Goal: Communication & Community: Answer question/provide support

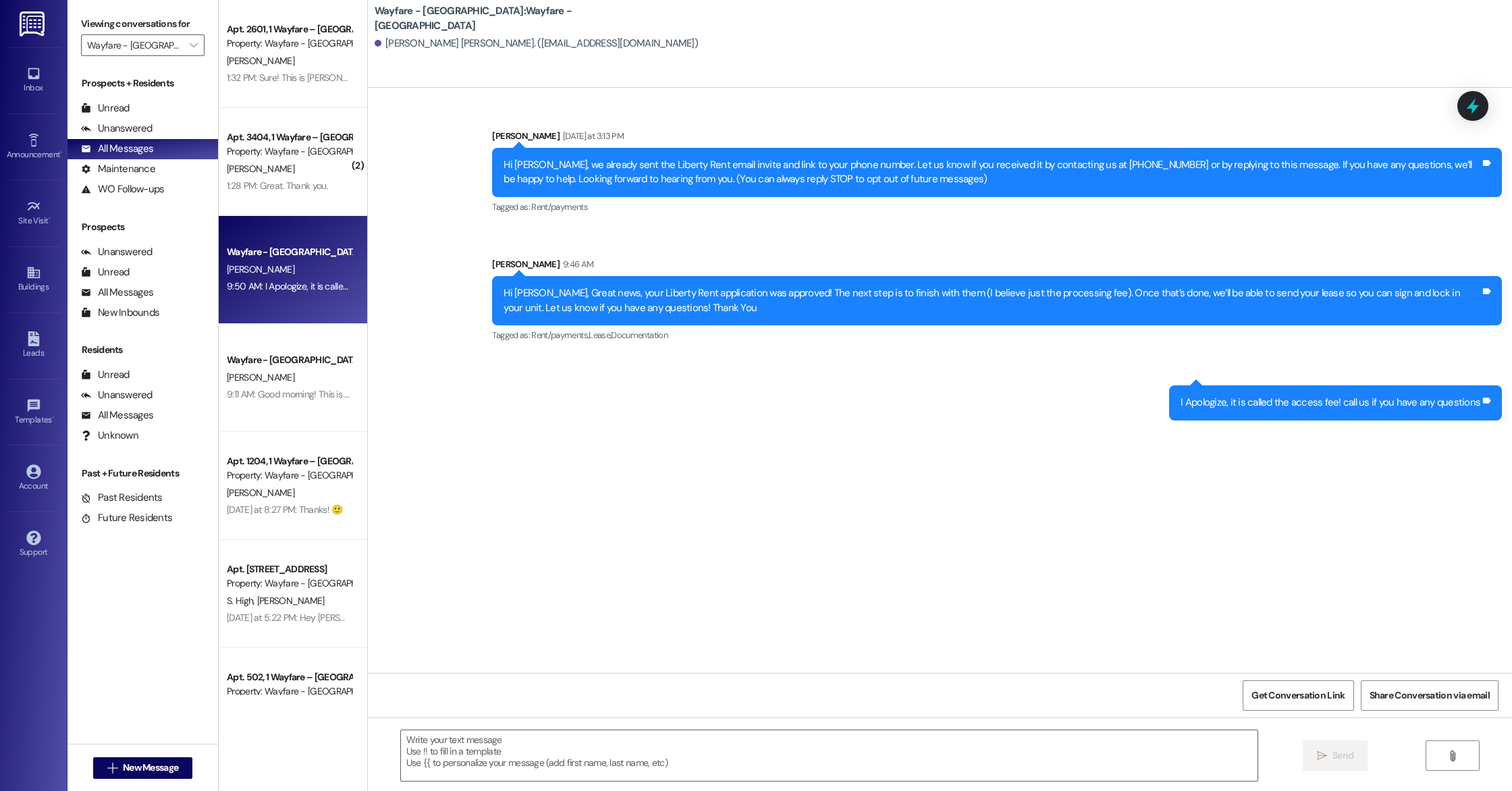
click at [172, 125] on div "Unanswered (0)" at bounding box center [143, 128] width 150 height 20
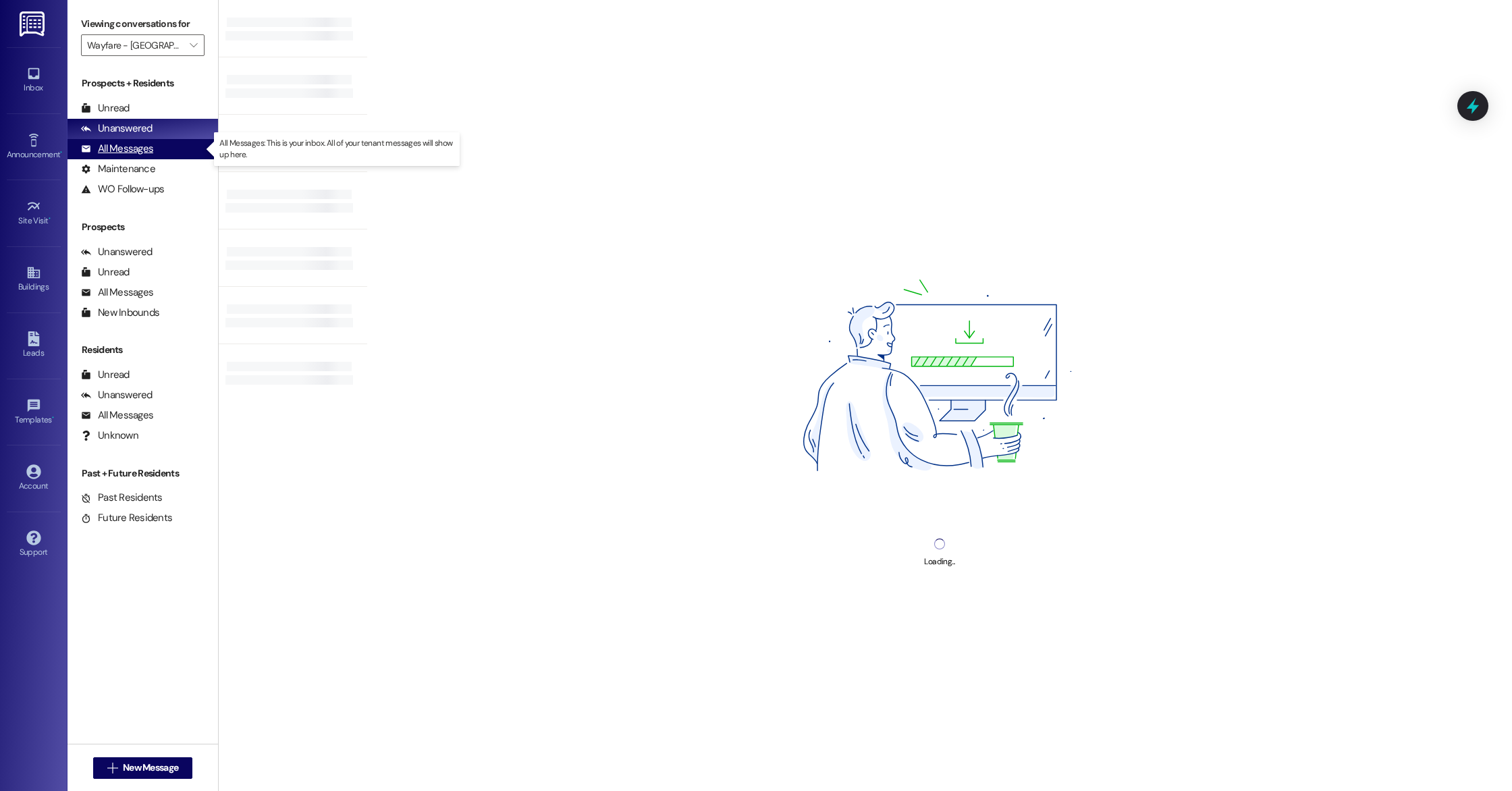
click at [164, 150] on div "All Messages (undefined)" at bounding box center [143, 149] width 150 height 20
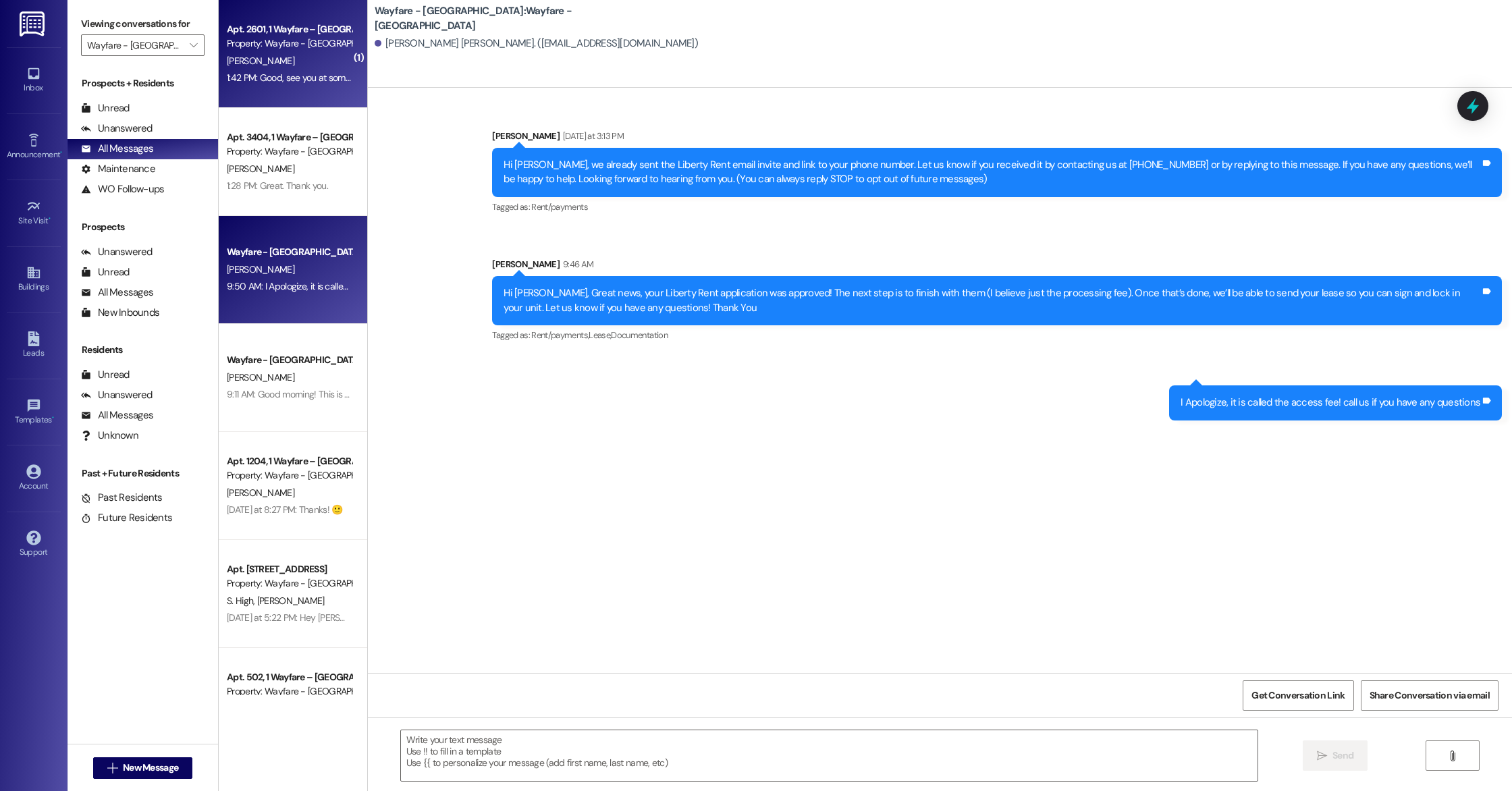
click at [231, 66] on span "[PERSON_NAME]" at bounding box center [261, 61] width 68 height 12
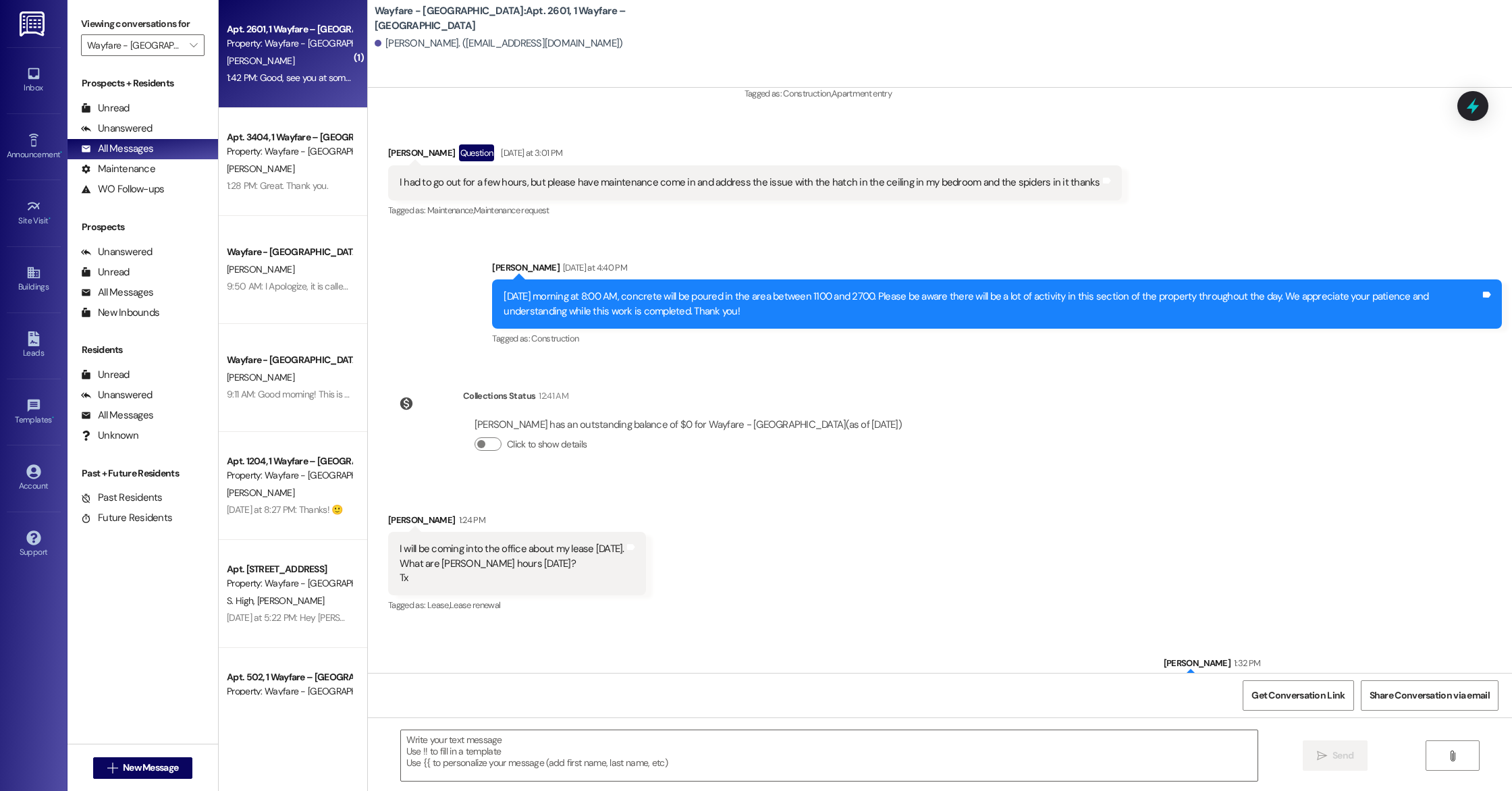
scroll to position [19496, 0]
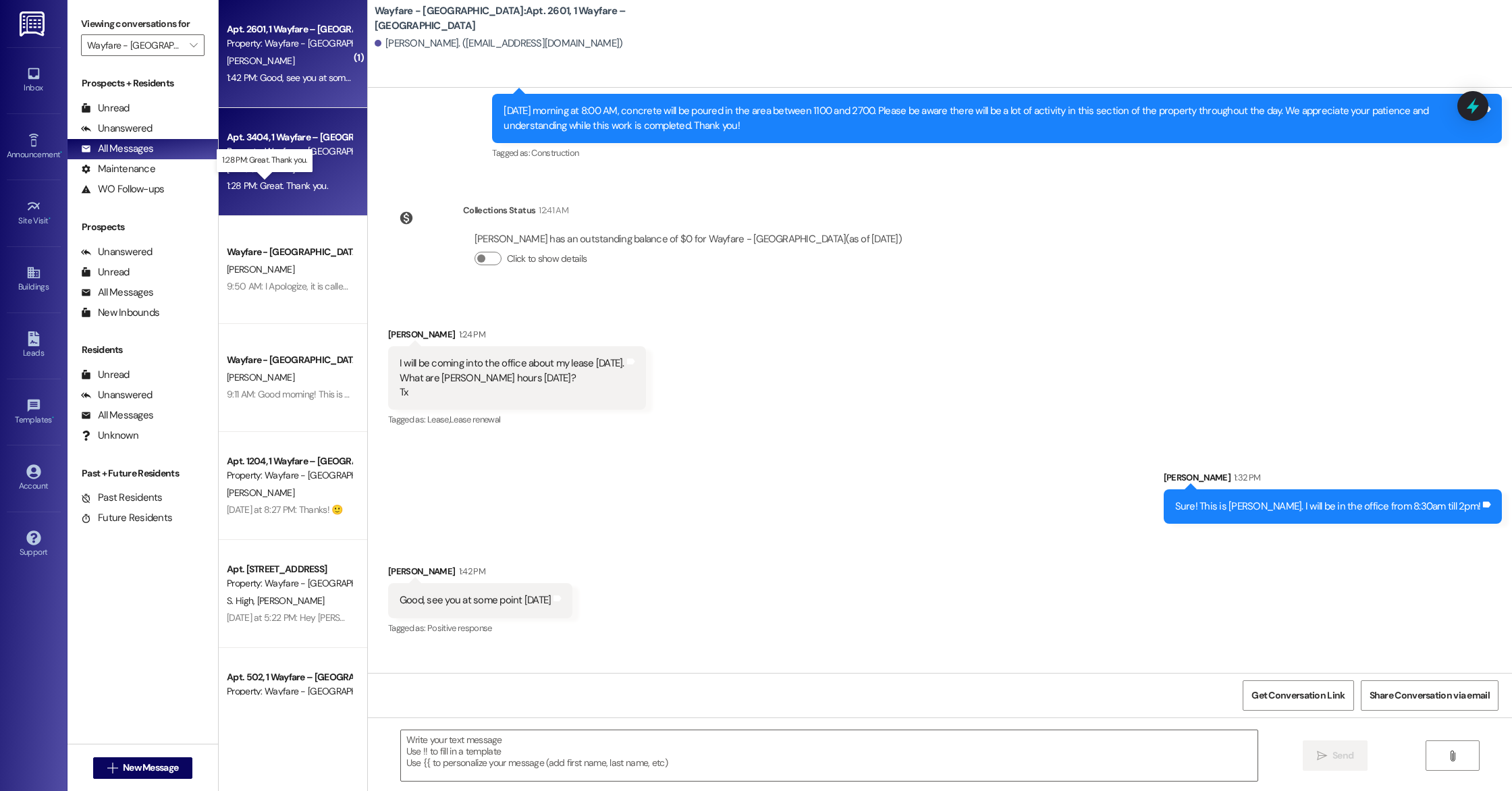
click at [227, 181] on div "1:28 PM: Great. Thank you. 1:28 PM: Great. Thank you." at bounding box center [277, 186] width 101 height 12
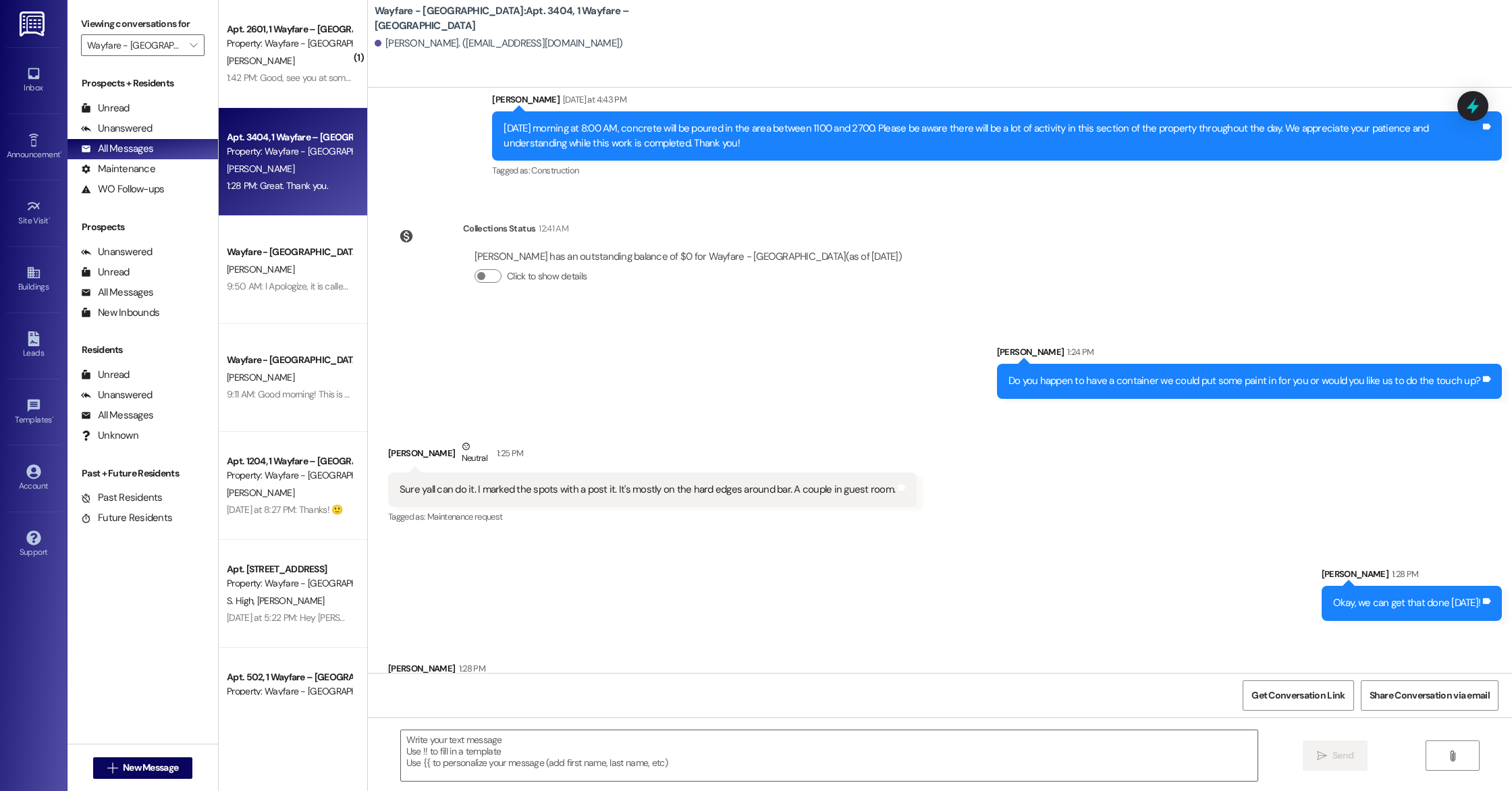
scroll to position [17881, 0]
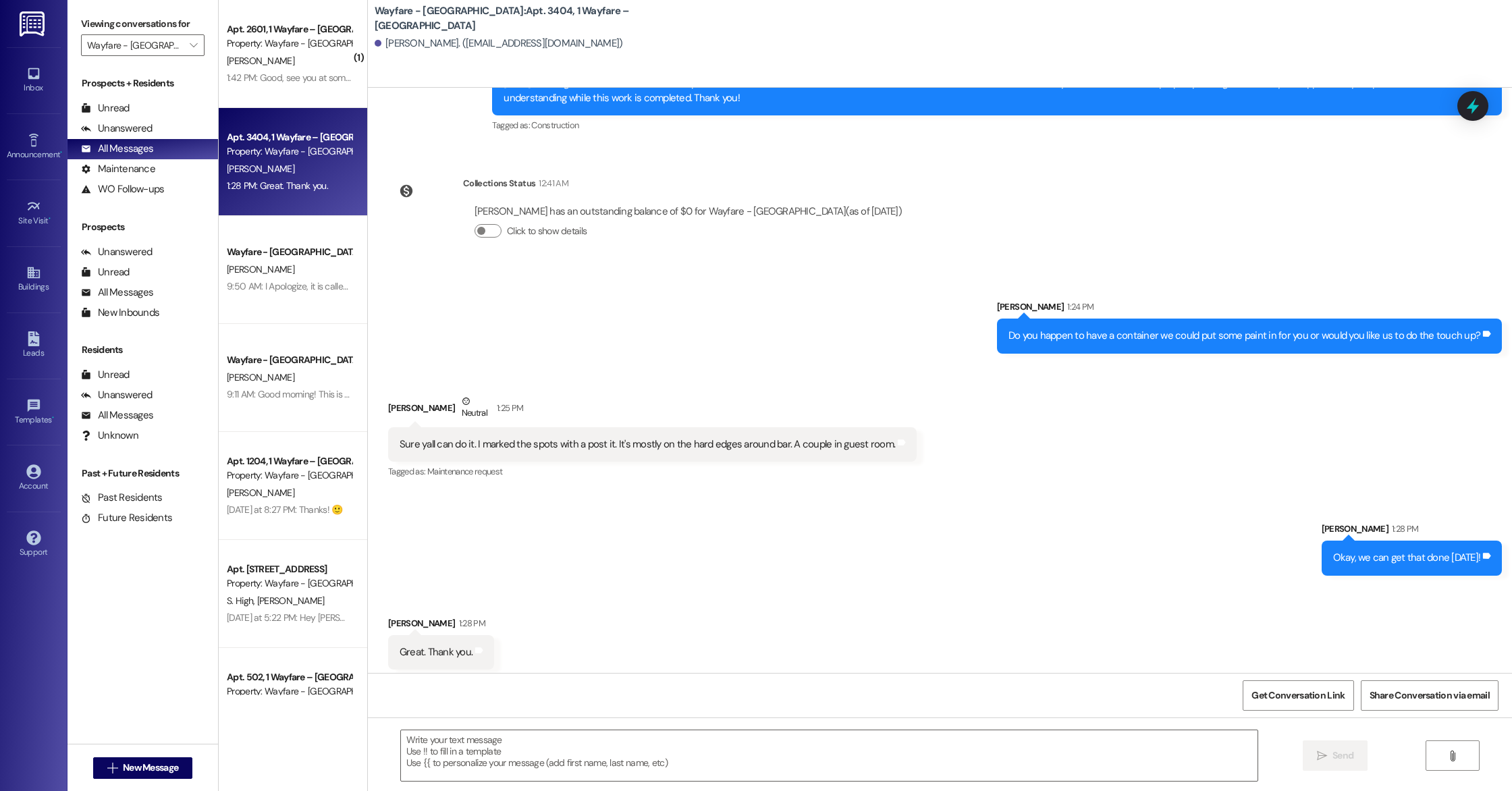
click at [1430, 229] on div "Sent via SMS [PHONE_NUMBER] [DATE] 11:06 AM Hello! This is [PERSON_NAME] with W…" at bounding box center [939, 380] width 1144 height 585
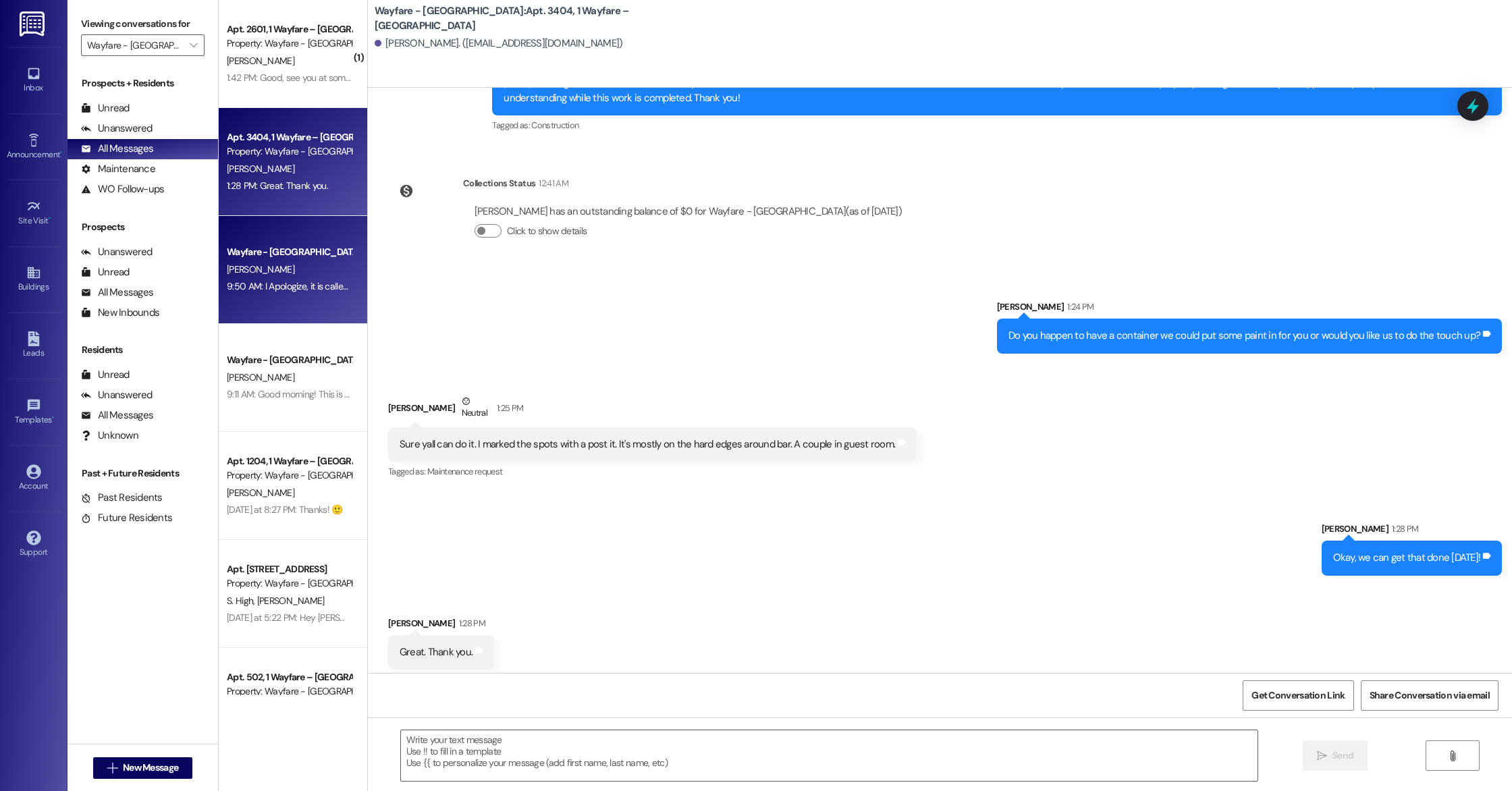
click at [345, 318] on div "Wayfare - [GEOGRAPHIC_DATA] [PERSON_NAME] 9:50 AM: I Apologize, it is called th…" at bounding box center [292, 270] width 148 height 108
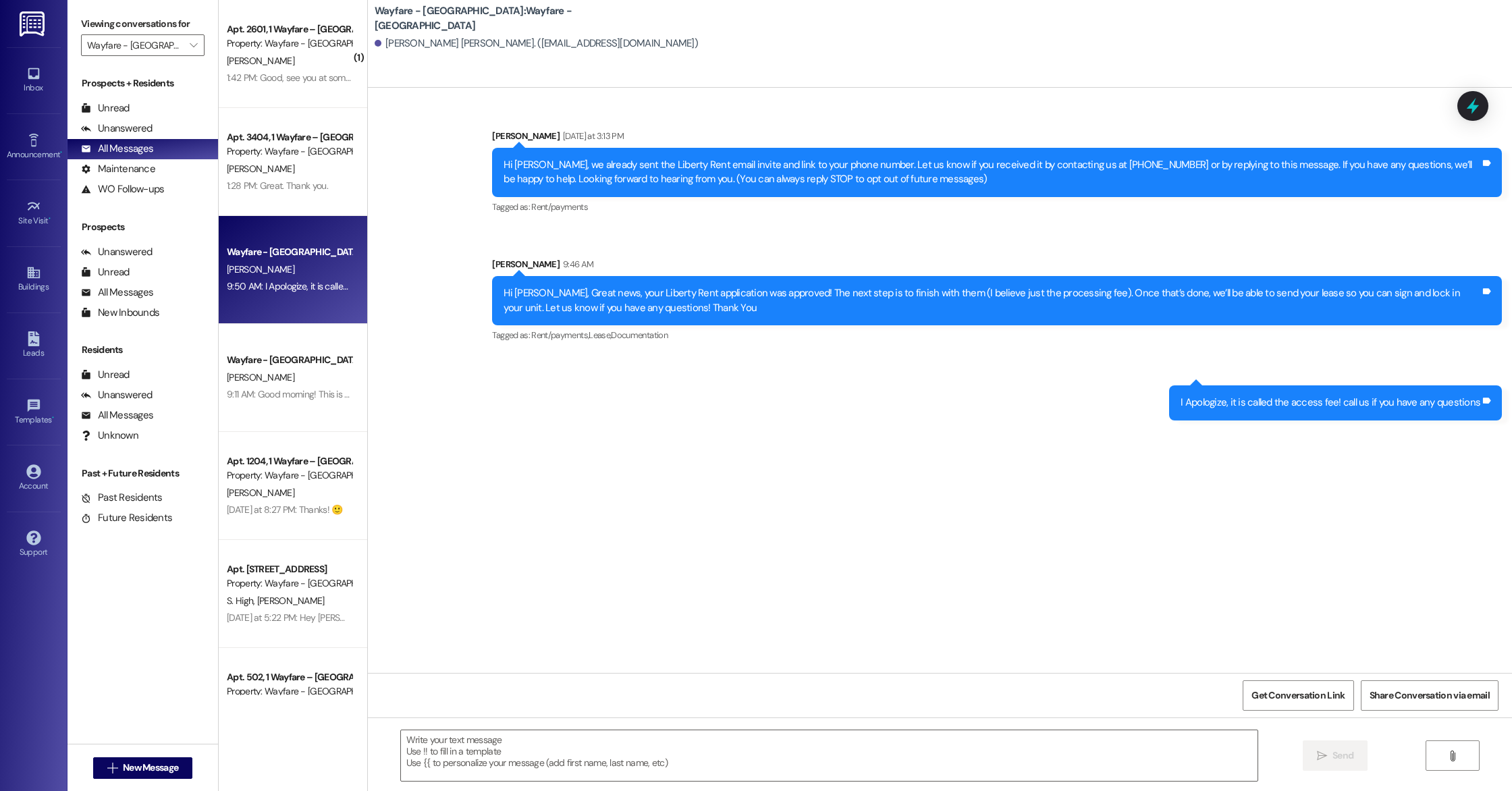
scroll to position [0, 0]
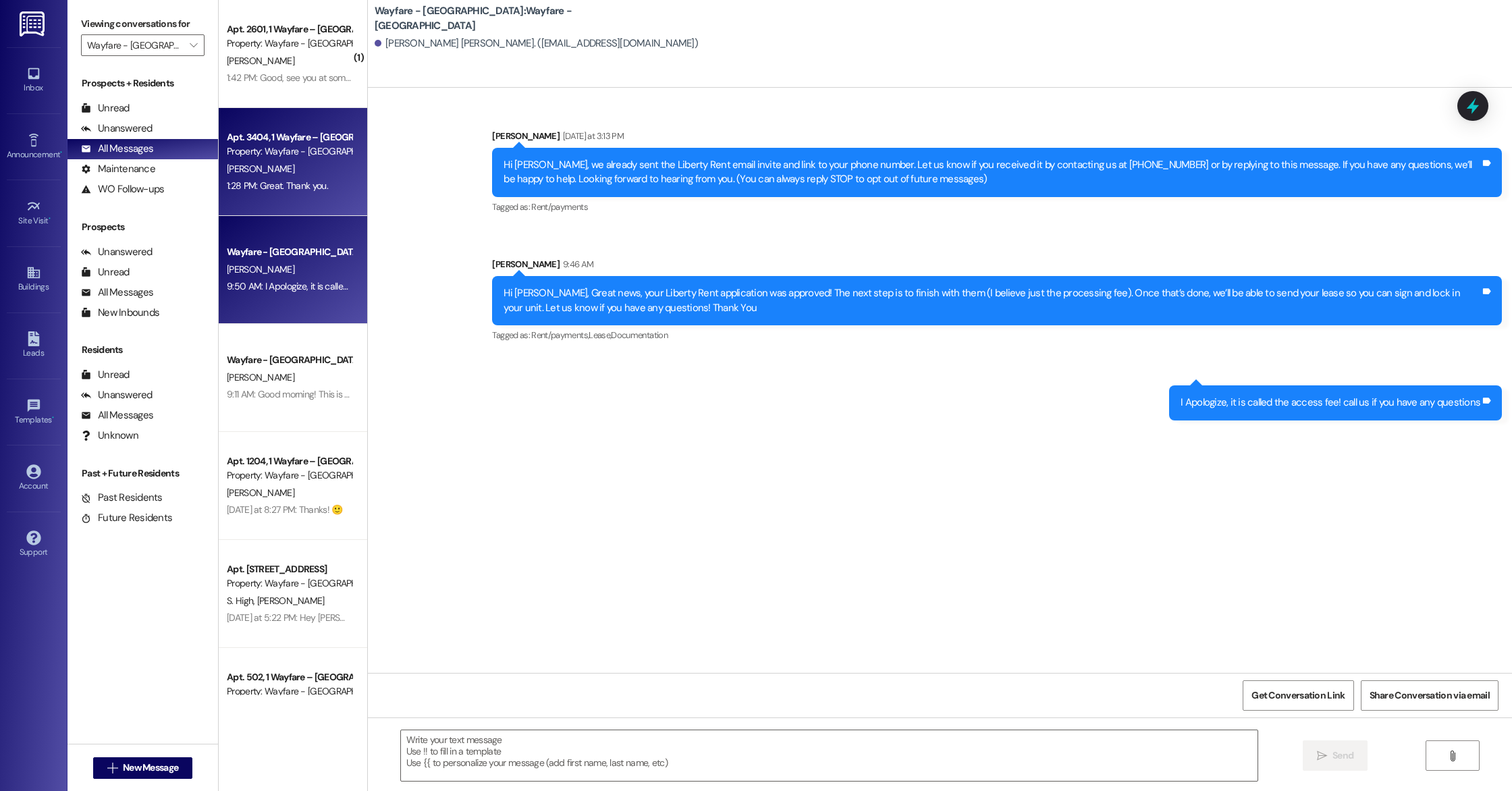
click at [312, 172] on div "[PERSON_NAME]" at bounding box center [289, 169] width 128 height 17
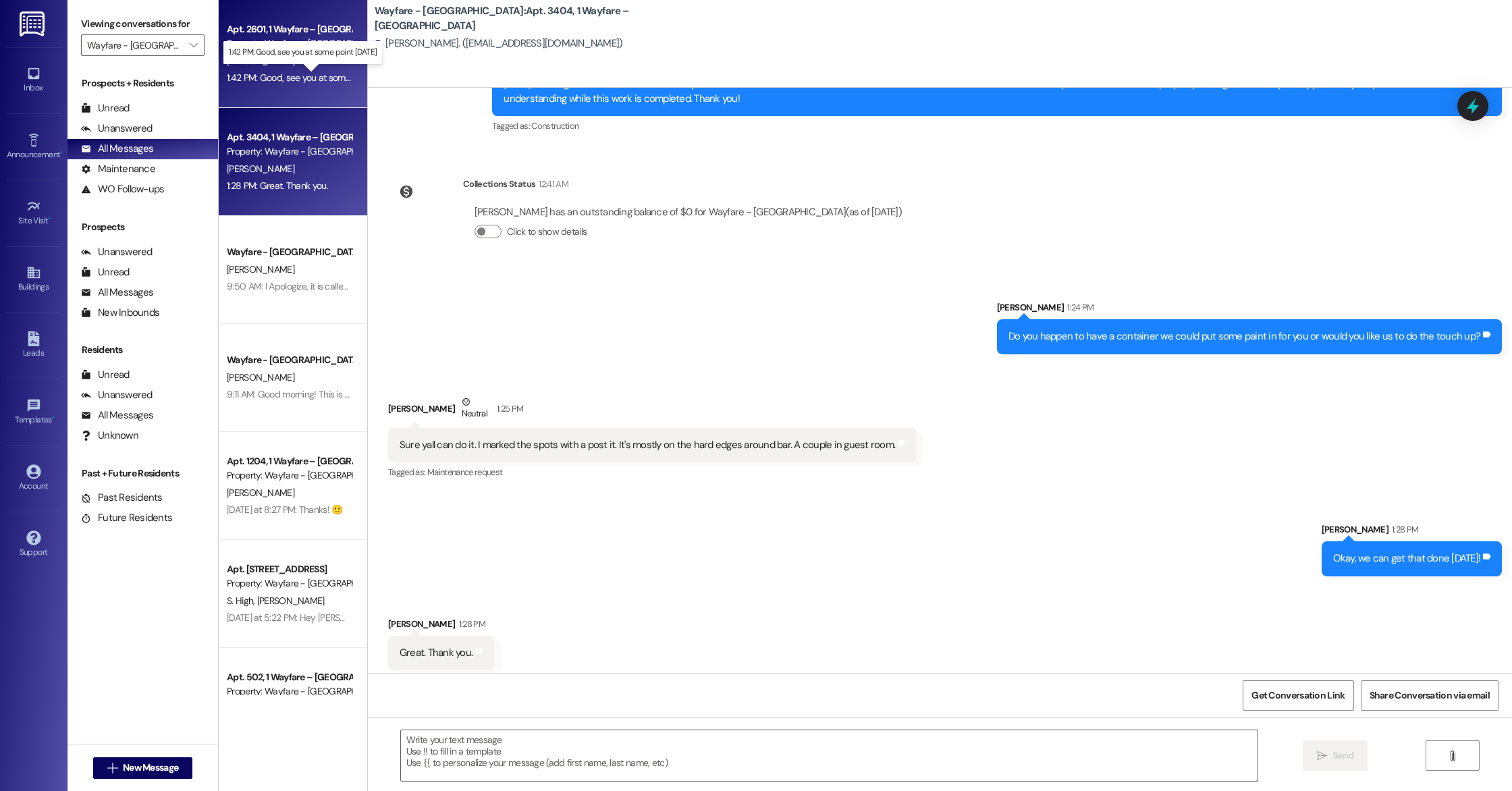
click at [302, 79] on div "1:42 PM: Good, see you at some point [DATE] 1:42 PM: Good, see you at some poin…" at bounding box center [313, 78] width 173 height 12
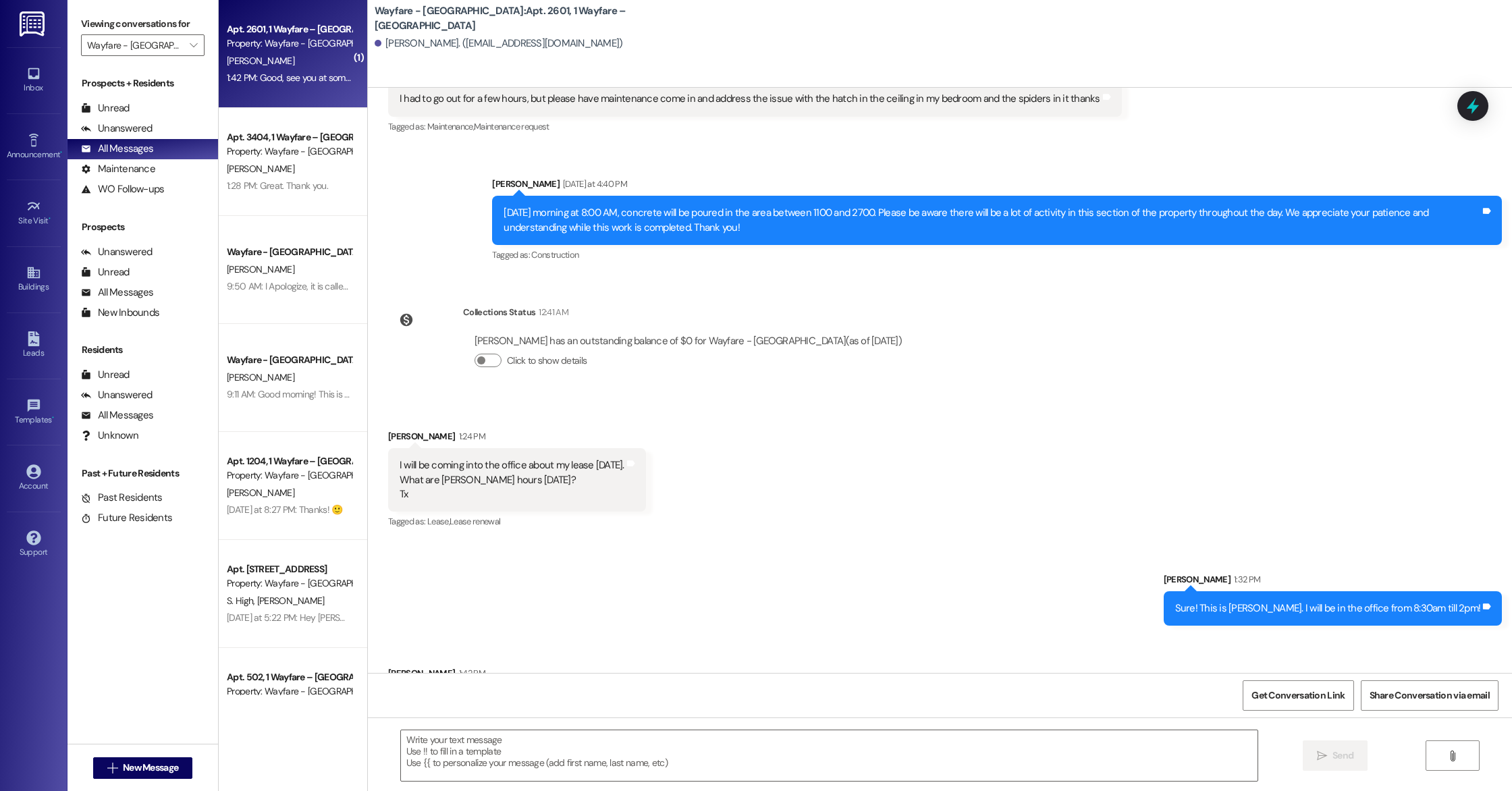
scroll to position [19402, 0]
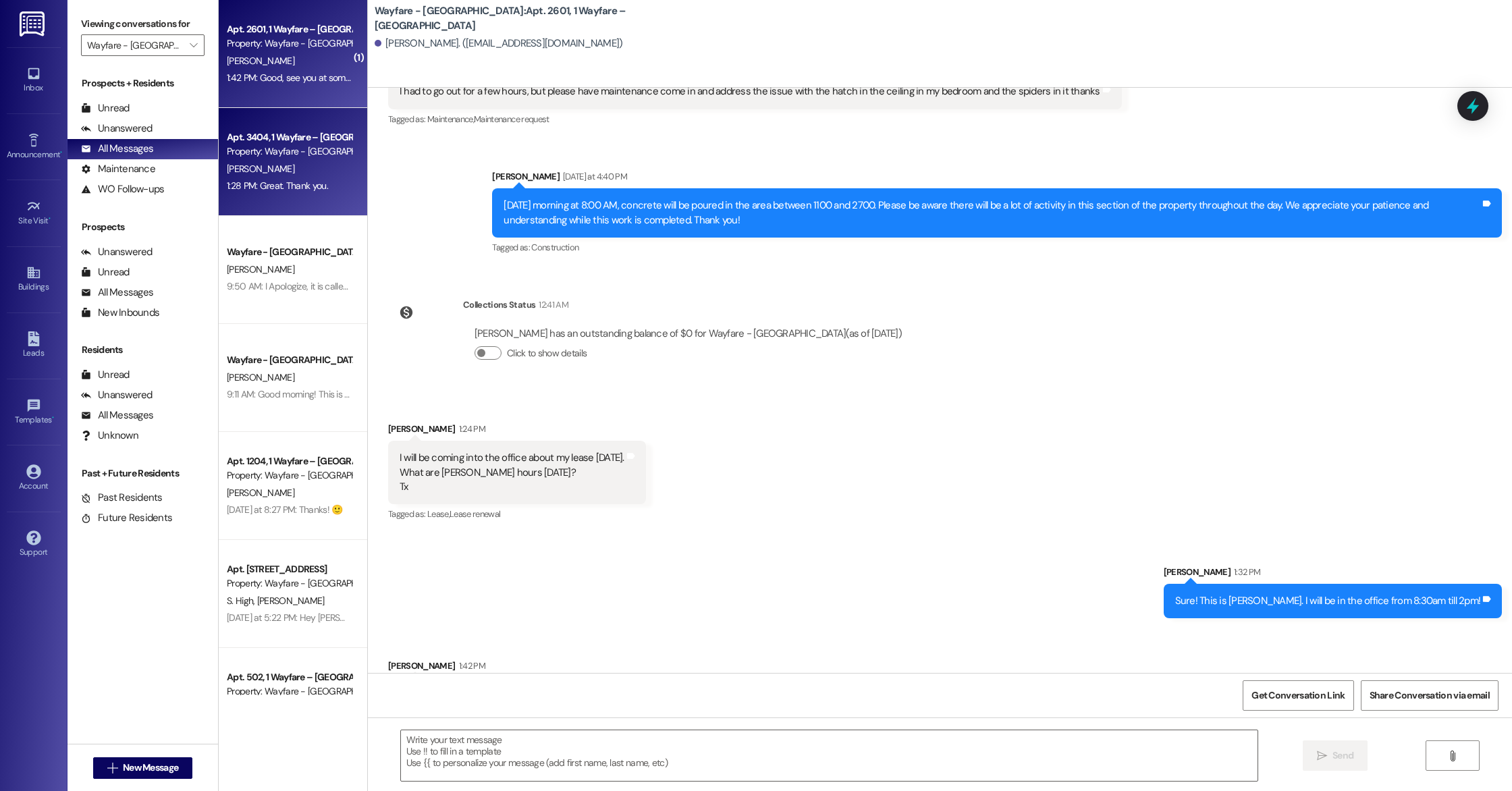
click at [302, 179] on div "1:28 PM: Great. Thank you. 1:28 PM: Great. Thank you." at bounding box center [289, 186] width 128 height 17
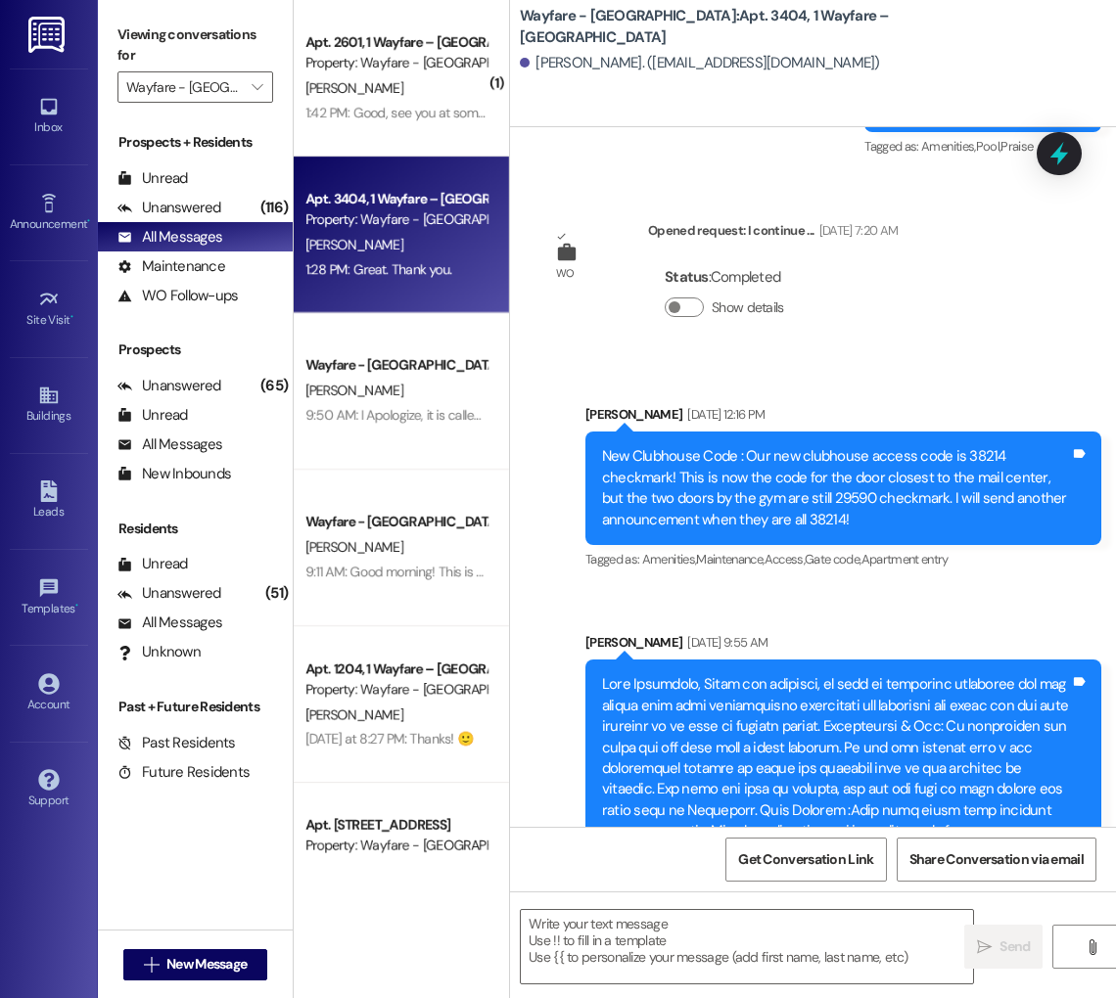
scroll to position [29075, 0]
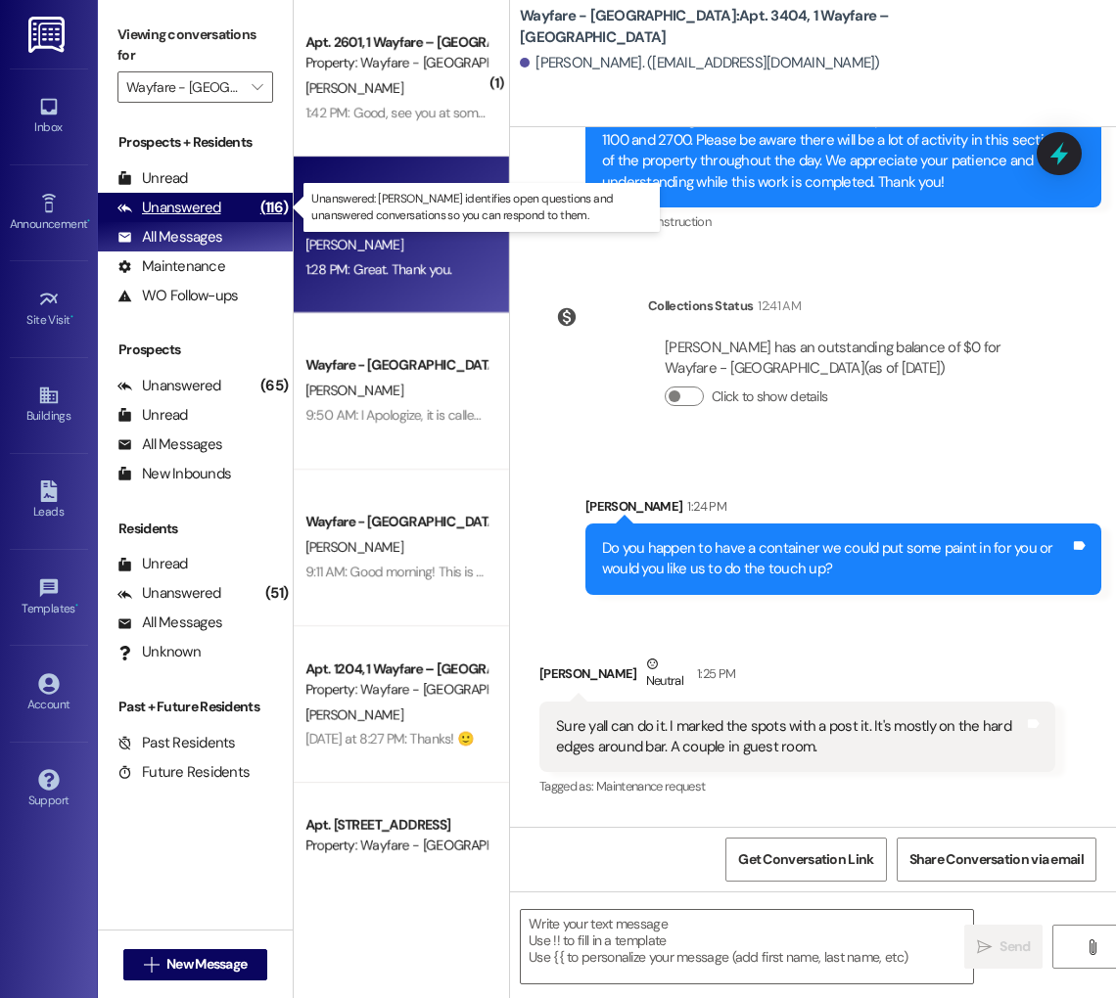
click at [173, 213] on div "Unanswered" at bounding box center [169, 208] width 104 height 21
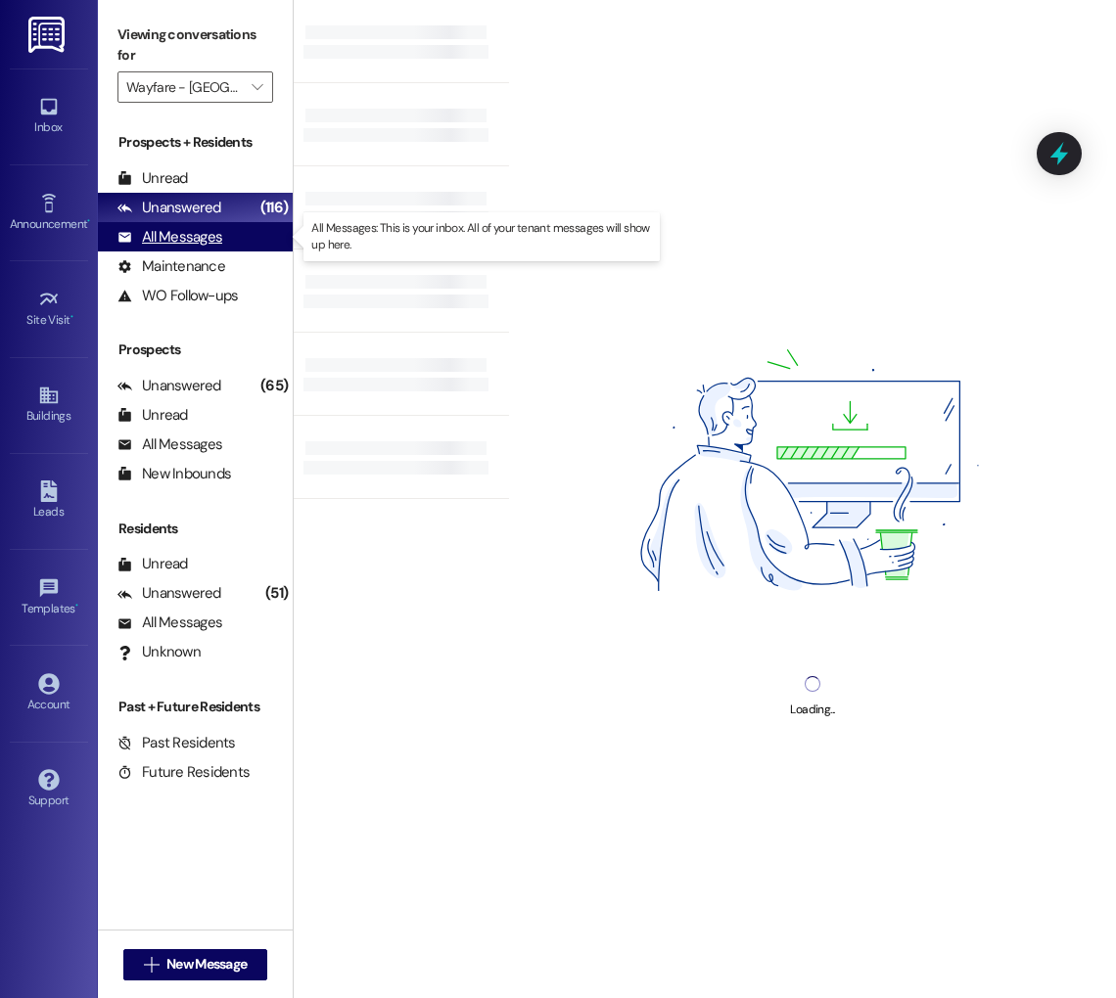
click at [175, 232] on div "All Messages" at bounding box center [169, 237] width 105 height 21
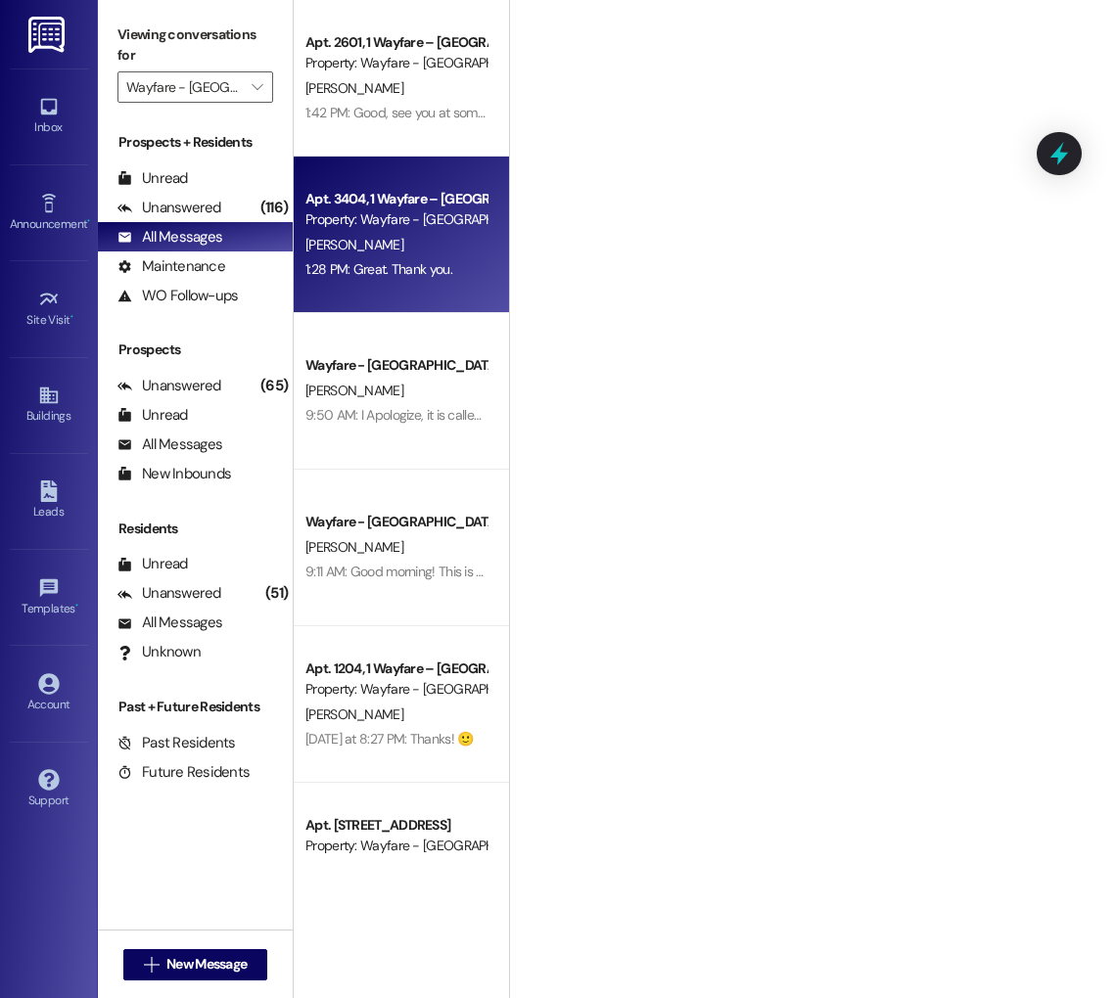
click at [383, 61] on div "Property: Wayfare - [GEOGRAPHIC_DATA]" at bounding box center [395, 63] width 181 height 21
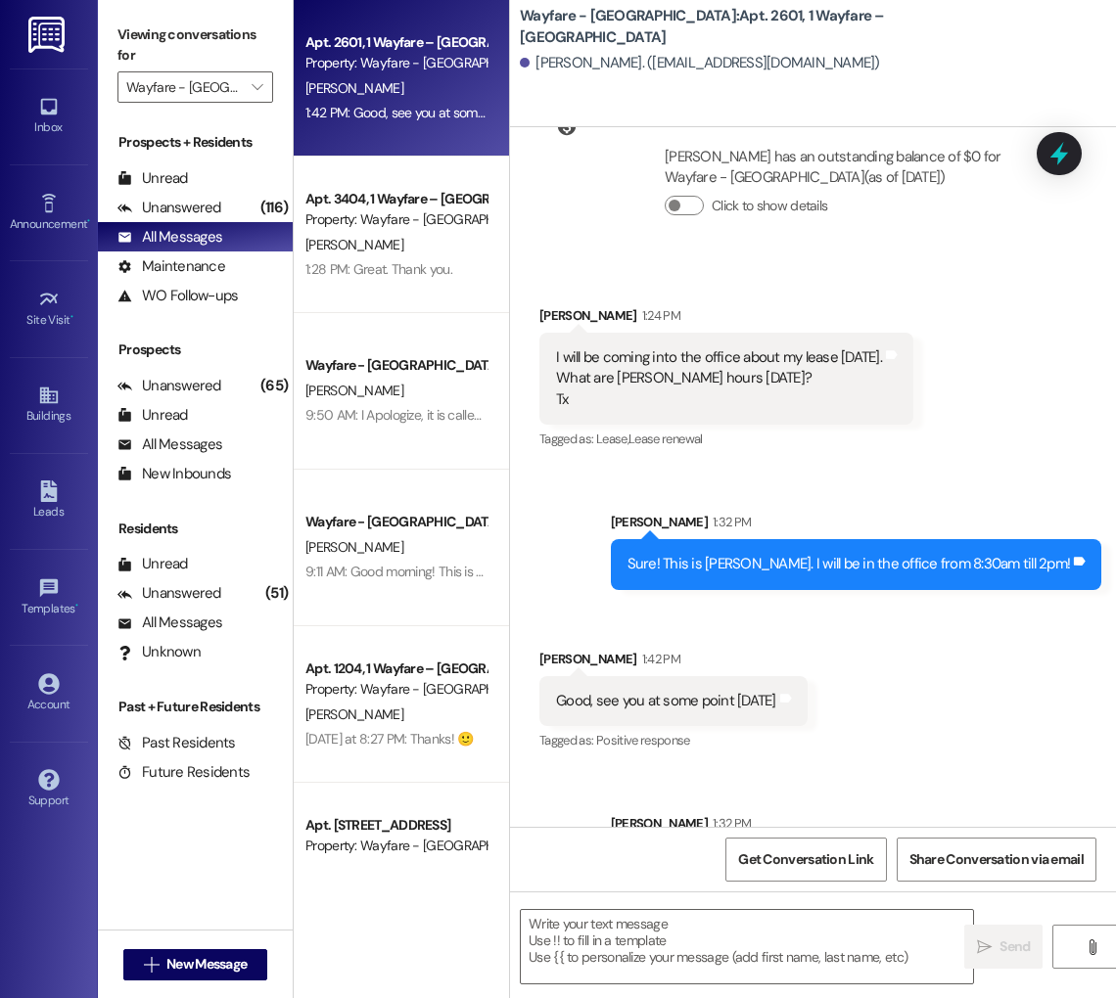
scroll to position [33601, 0]
